Goal: Check status: Check status

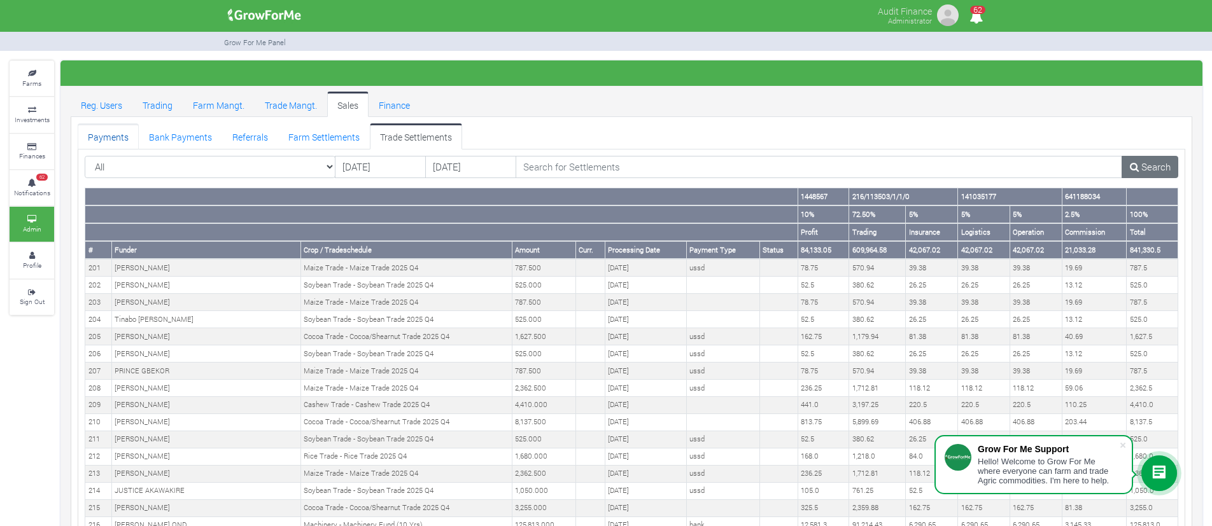
click at [107, 141] on link "Payments" at bounding box center [108, 135] width 61 height 25
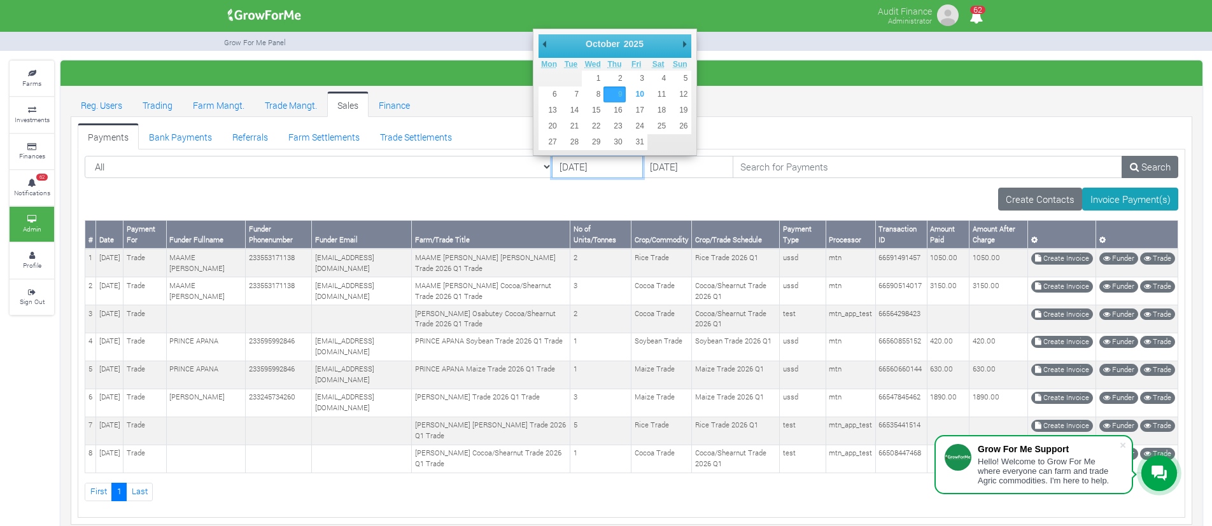
click at [552, 174] on input "09/10/2025" at bounding box center [597, 167] width 91 height 23
type input "[DATE]"
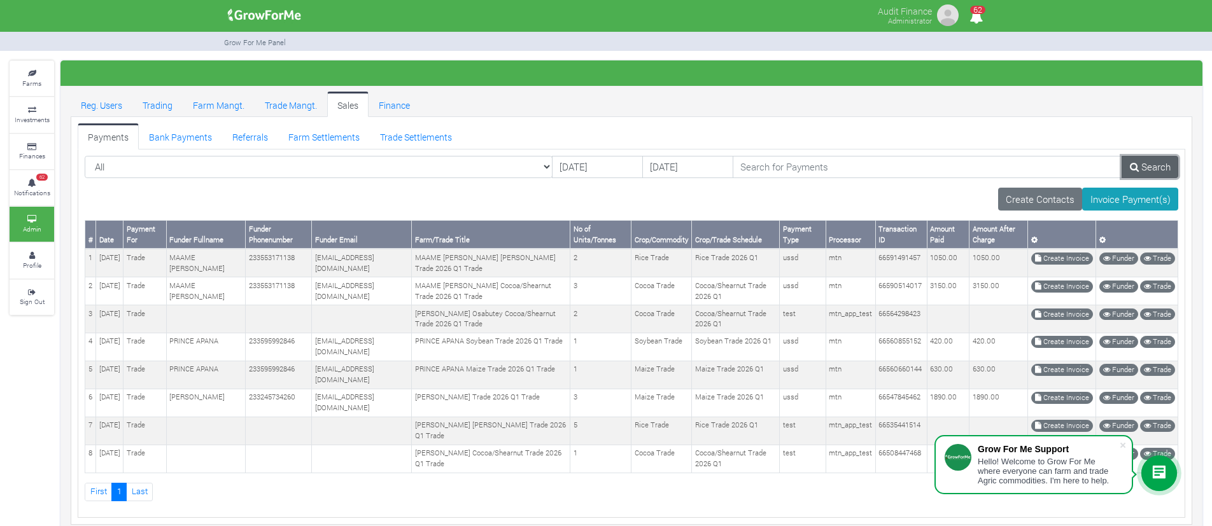
click at [1125, 158] on link "Search" at bounding box center [1149, 167] width 57 height 23
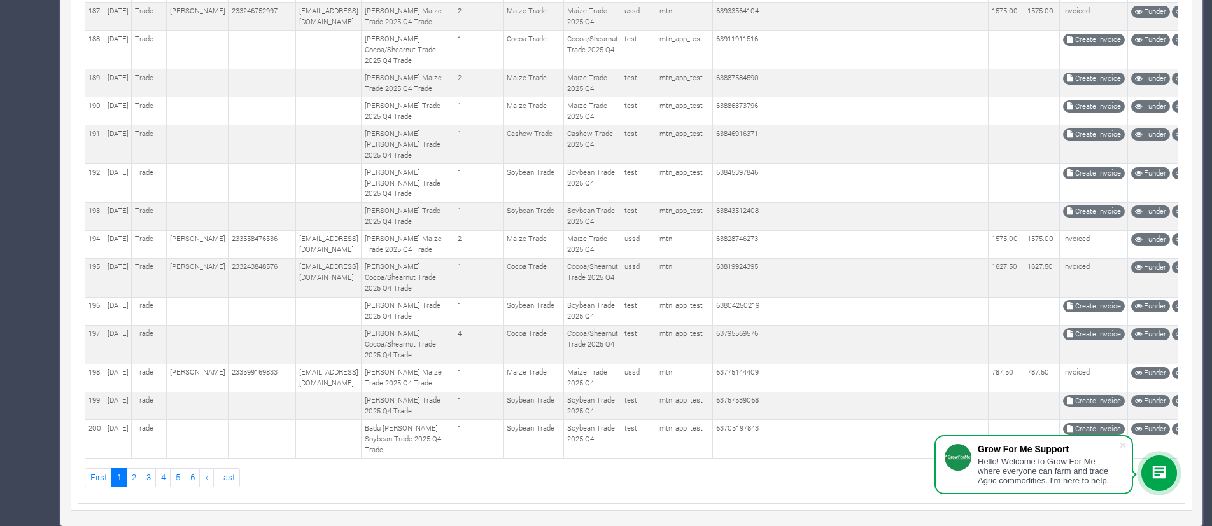
scroll to position [6887, 0]
